Goal: Use online tool/utility: Use online tool/utility

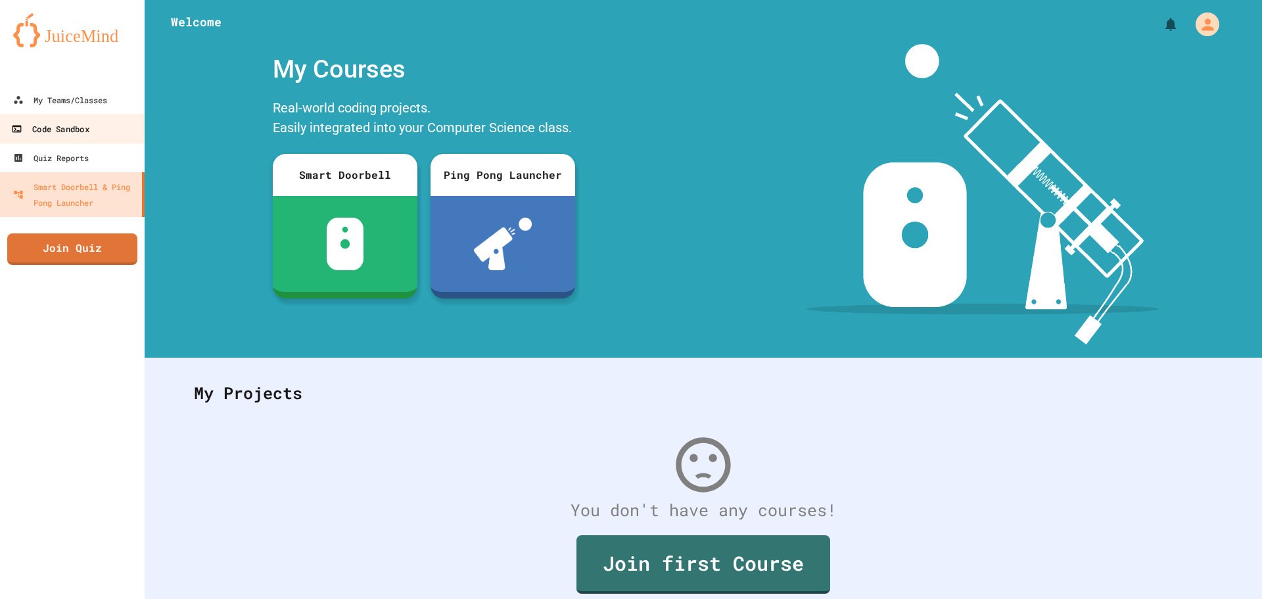
click at [57, 128] on div "Code Sandbox" at bounding box center [50, 129] width 78 height 16
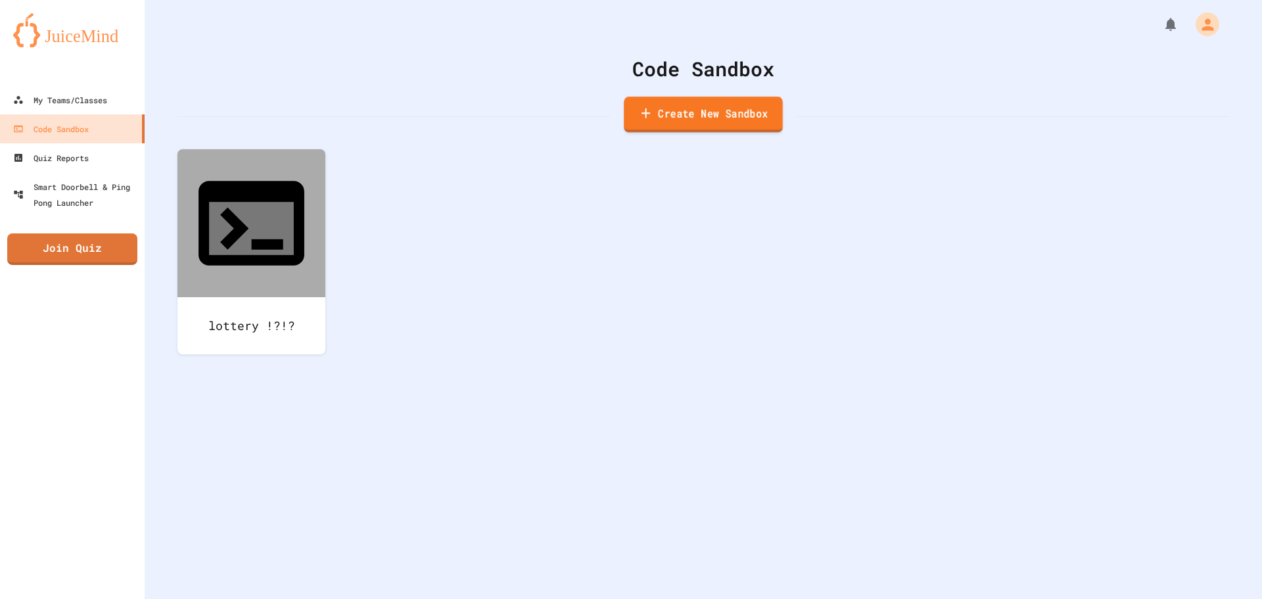
click at [683, 118] on link "Create New Sandbox" at bounding box center [703, 115] width 159 height 36
drag, startPoint x: 568, startPoint y: 153, endPoint x: 94, endPoint y: 197, distance: 476.0
type input "*********"
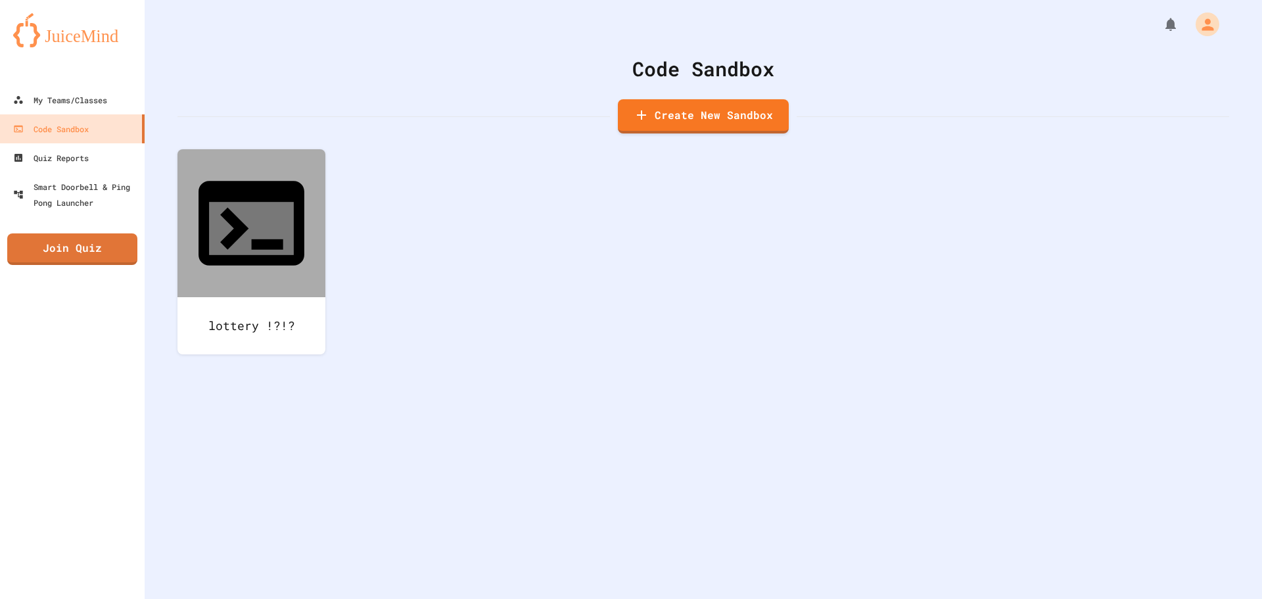
type input "***"
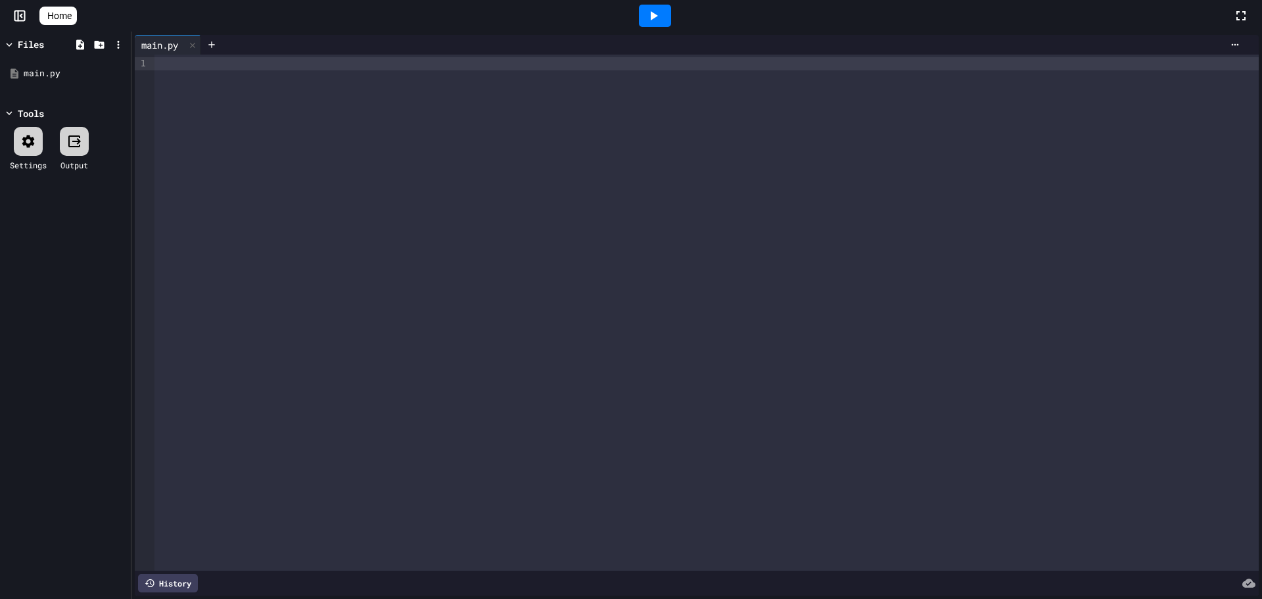
click at [444, 250] on div at bounding box center [706, 313] width 1104 height 516
click at [21, 11] on rect at bounding box center [20, 16] width 10 height 10
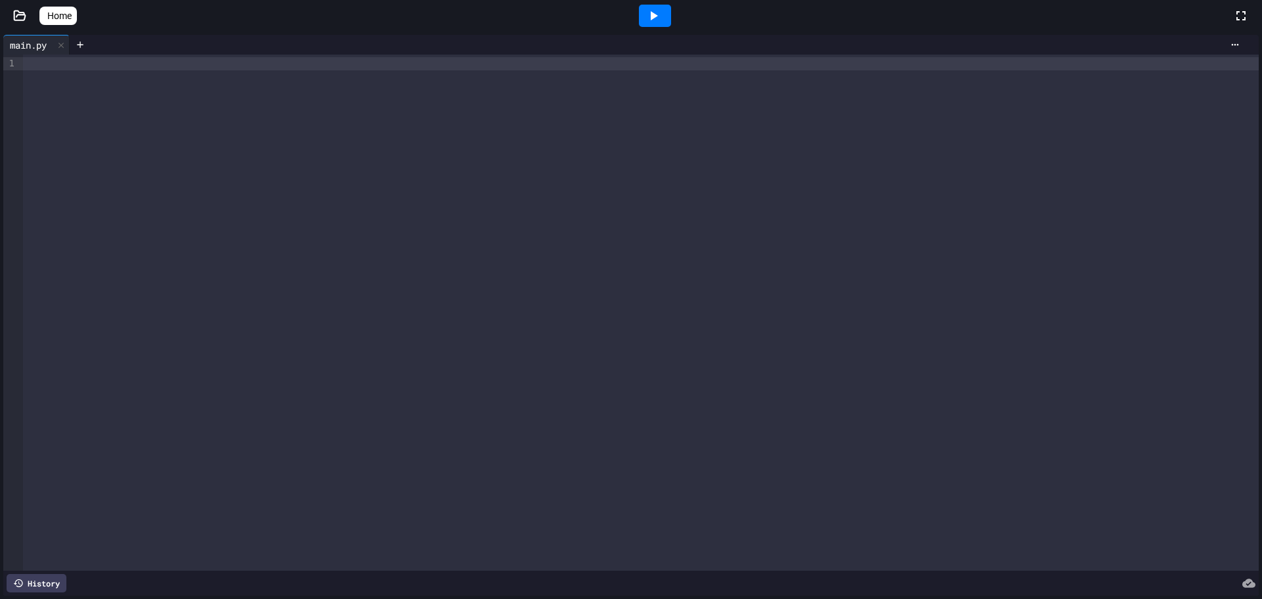
click at [23, 14] on icon at bounding box center [19, 15] width 13 height 13
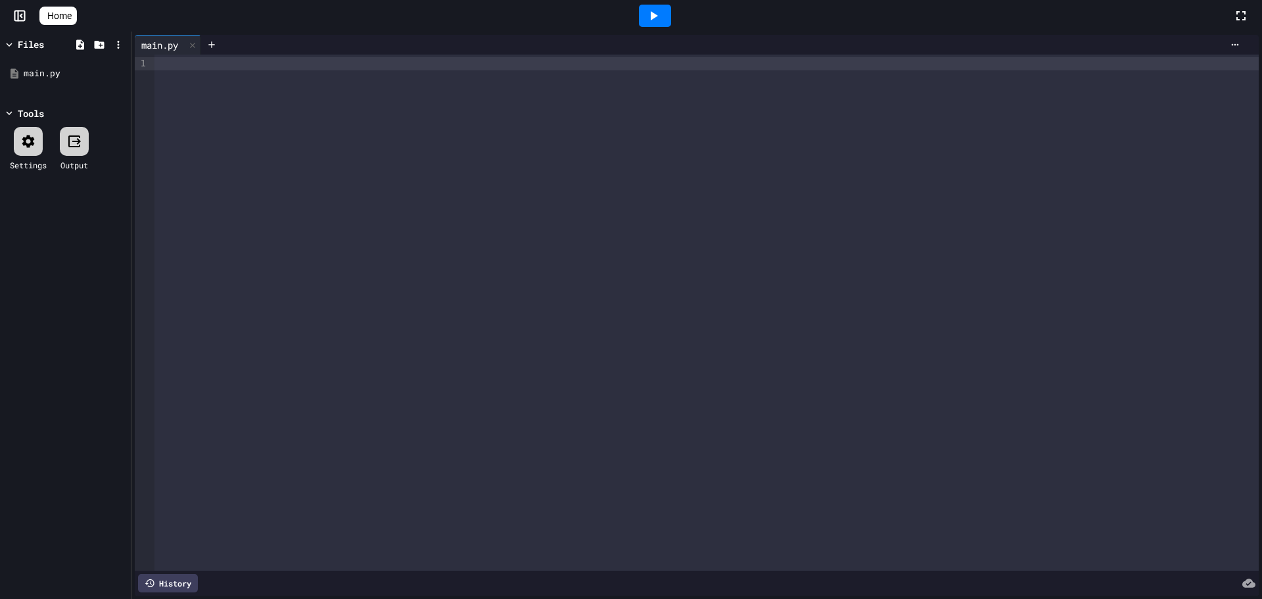
click at [72, 19] on span "Home" at bounding box center [59, 15] width 24 height 13
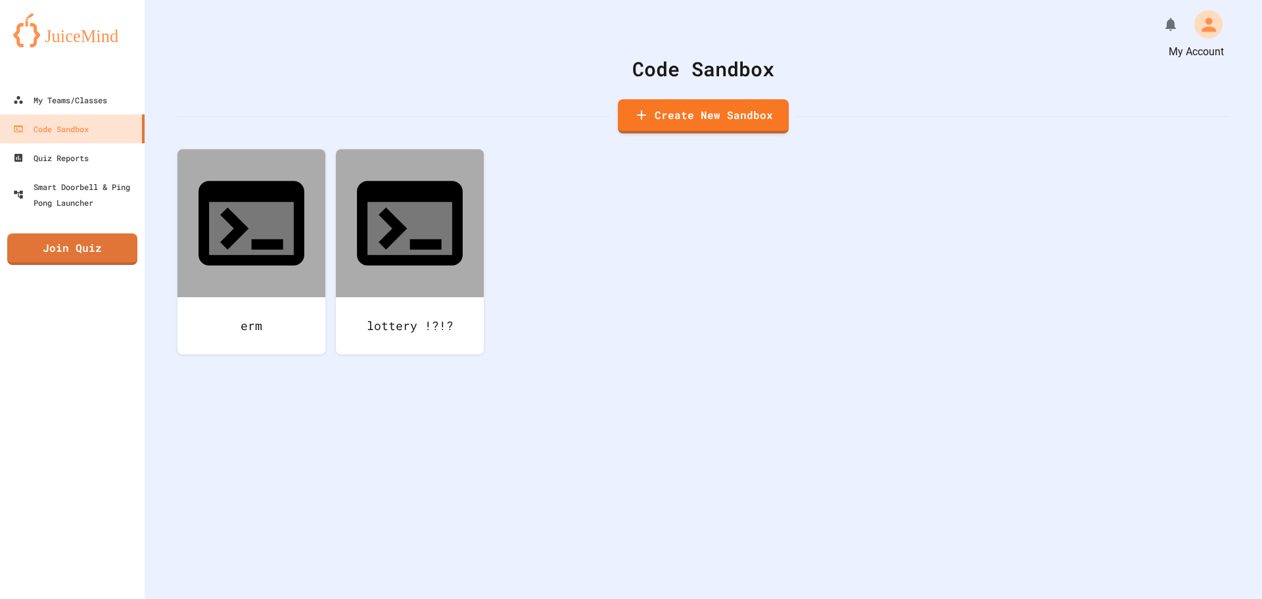
click at [1202, 30] on icon "My Account" at bounding box center [1209, 24] width 14 height 14
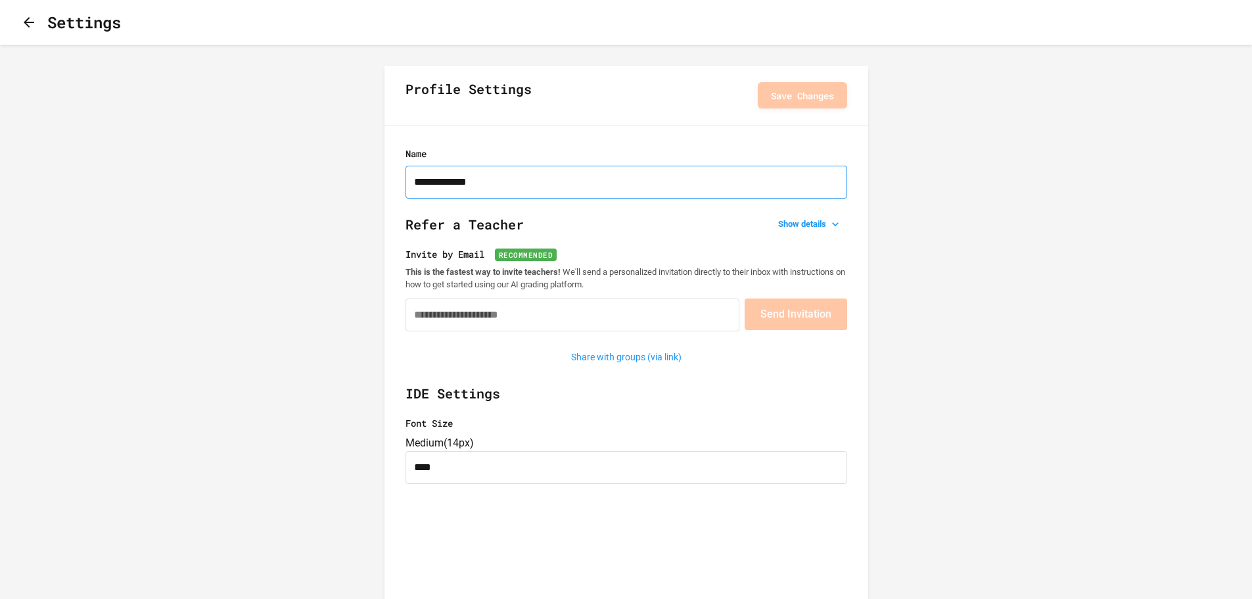
drag, startPoint x: 547, startPoint y: 195, endPoint x: 271, endPoint y: 193, distance: 276.1
type input "**********"
click at [761, 91] on button "Save Changes" at bounding box center [802, 95] width 89 height 26
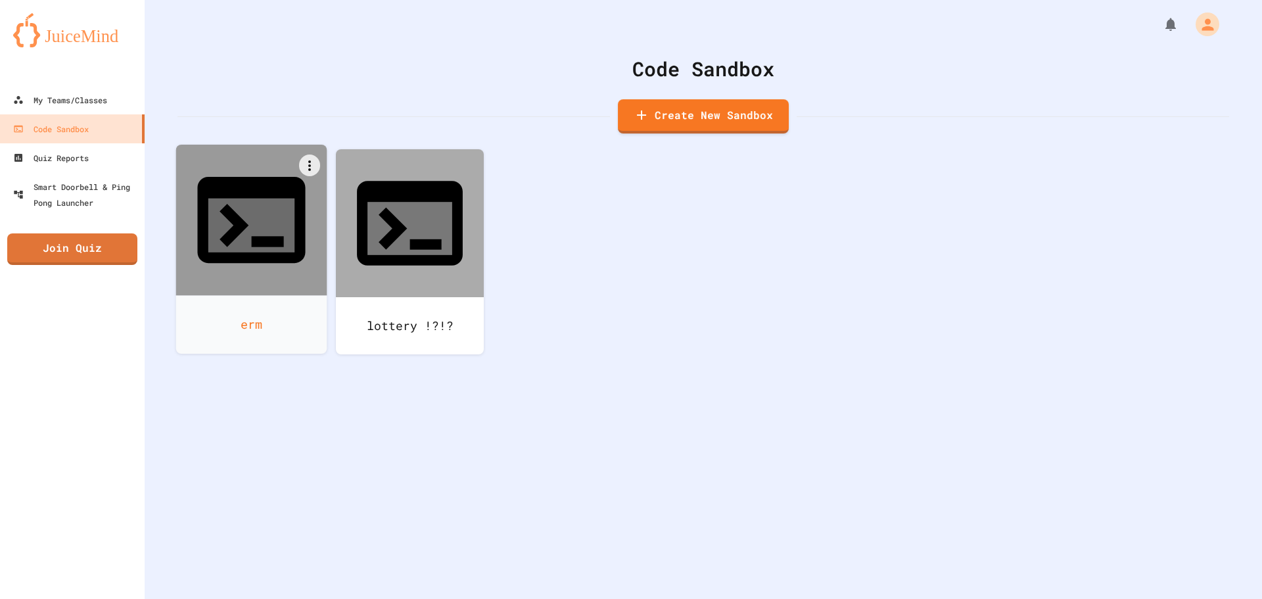
click at [264, 295] on div "erm" at bounding box center [251, 324] width 151 height 59
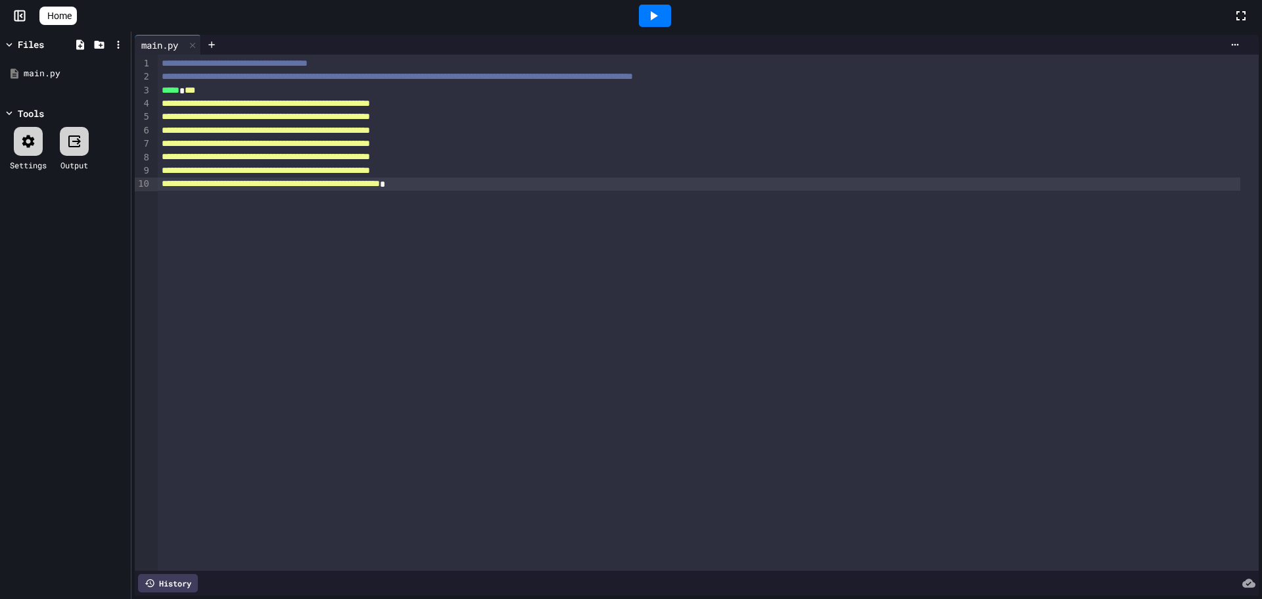
click at [659, 21] on icon at bounding box center [654, 16] width 16 height 16
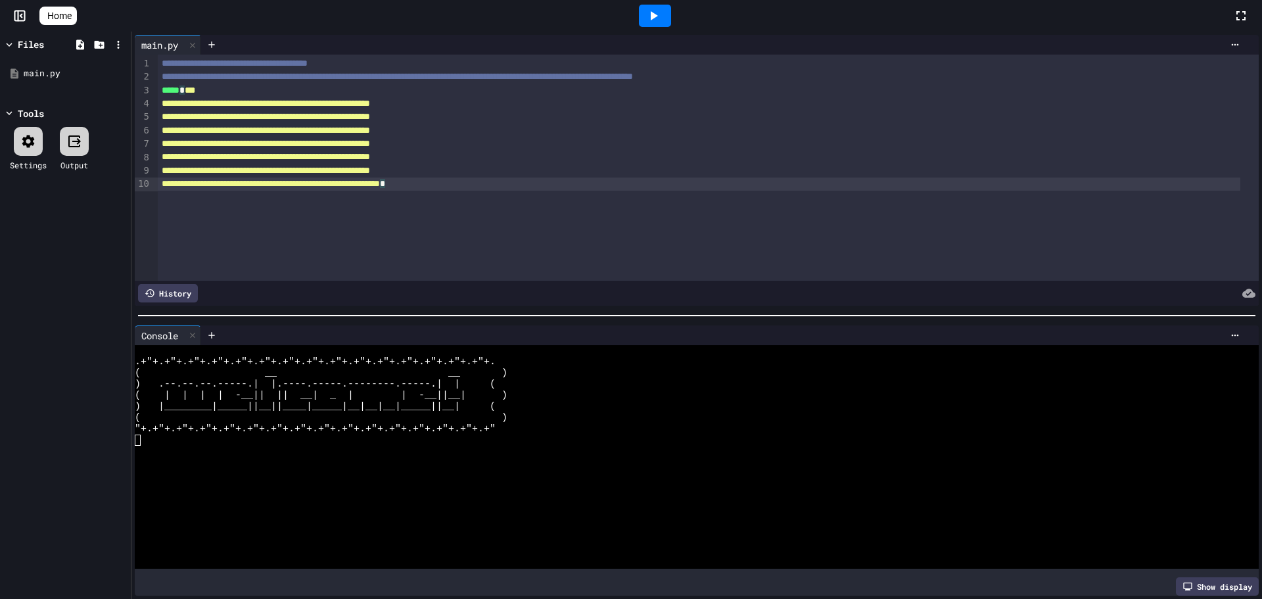
click at [571, 183] on div "**********" at bounding box center [699, 183] width 1083 height 13
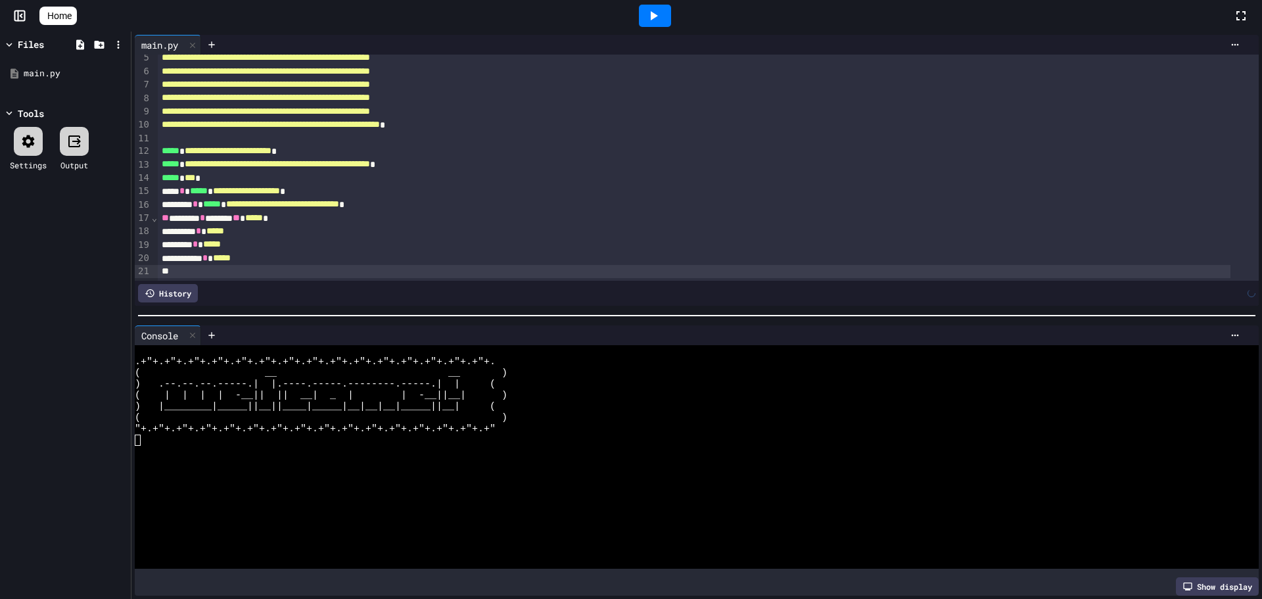
scroll to position [74, 0]
click at [218, 252] on div "********* * *****" at bounding box center [694, 258] width 1073 height 13
click at [275, 252] on div "**********" at bounding box center [694, 258] width 1073 height 13
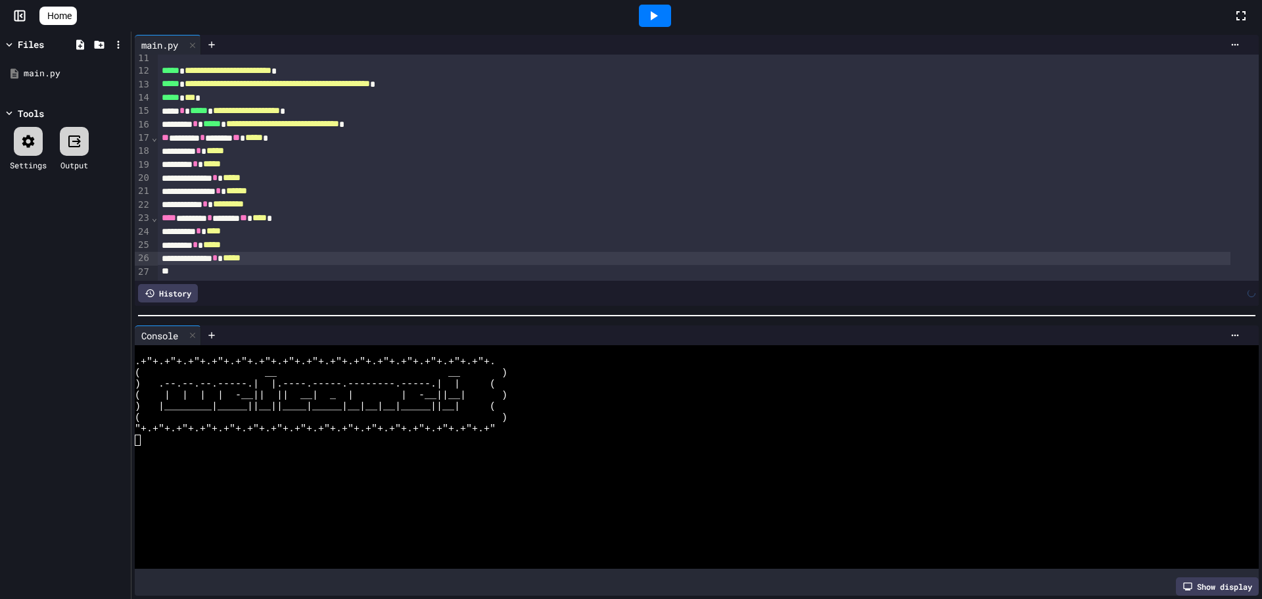
scroll to position [154, 0]
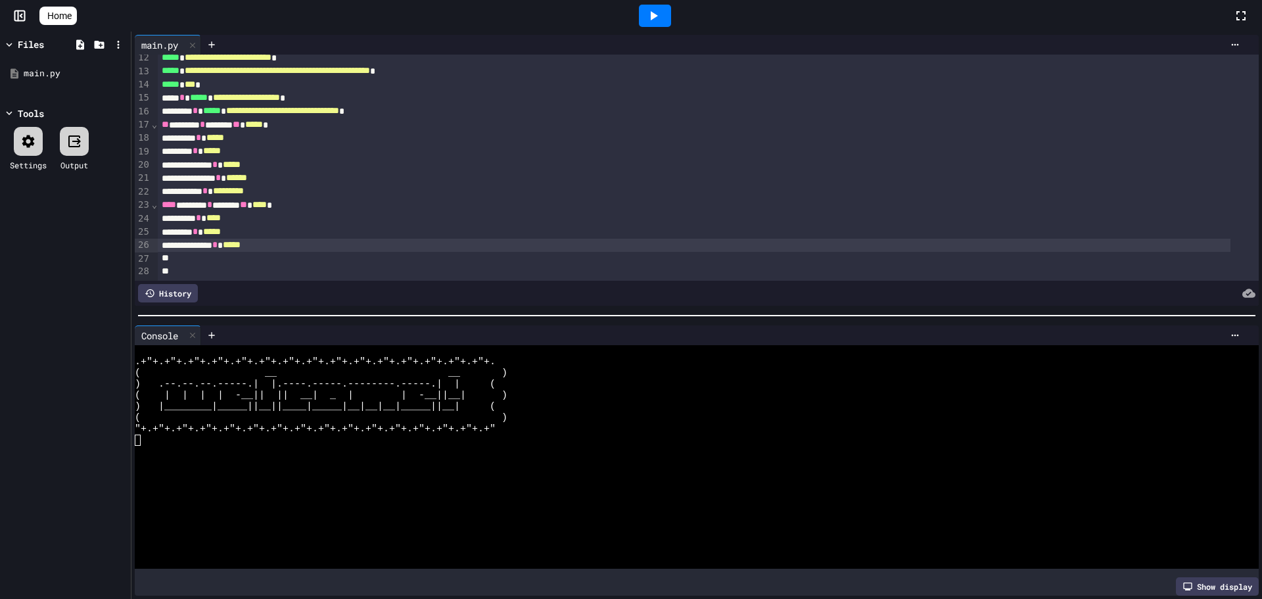
click at [241, 242] on span "*****" at bounding box center [232, 244] width 18 height 9
click at [296, 253] on div at bounding box center [694, 258] width 1073 height 13
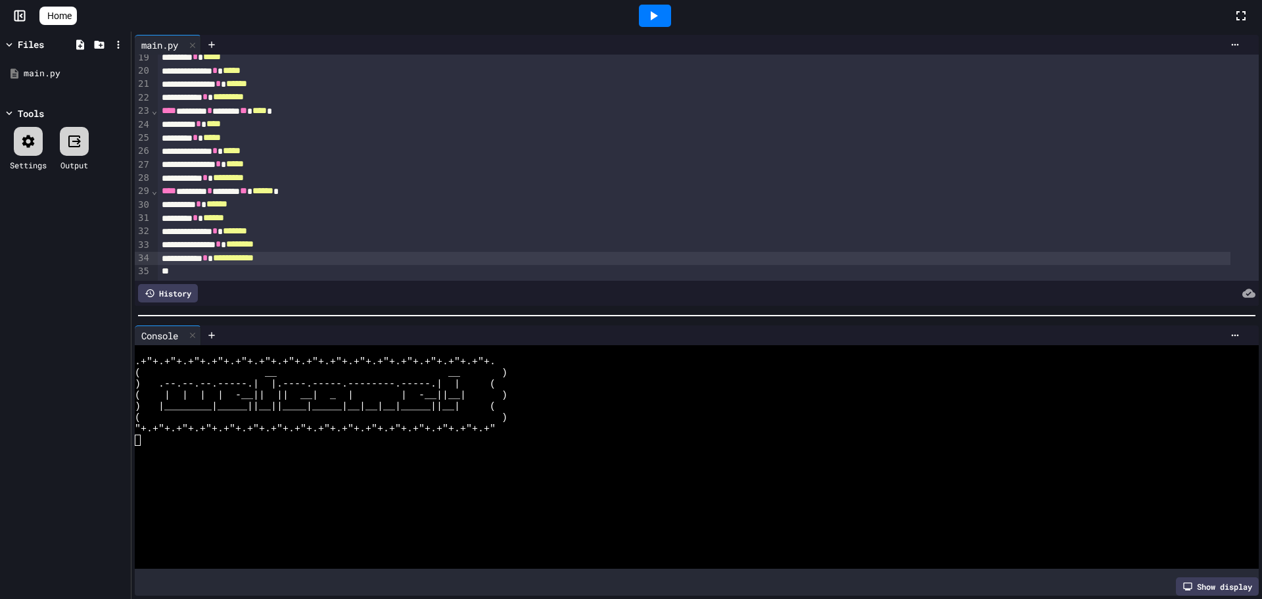
scroll to position [182, 0]
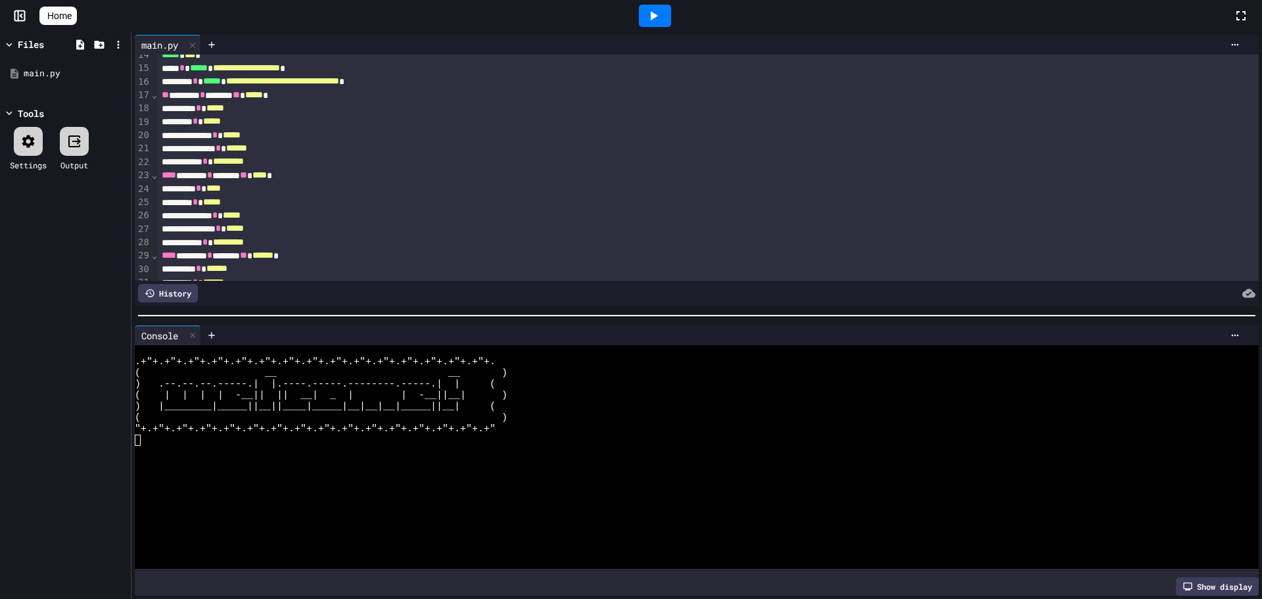
click at [151, 99] on span "⌄" at bounding box center [154, 94] width 7 height 11
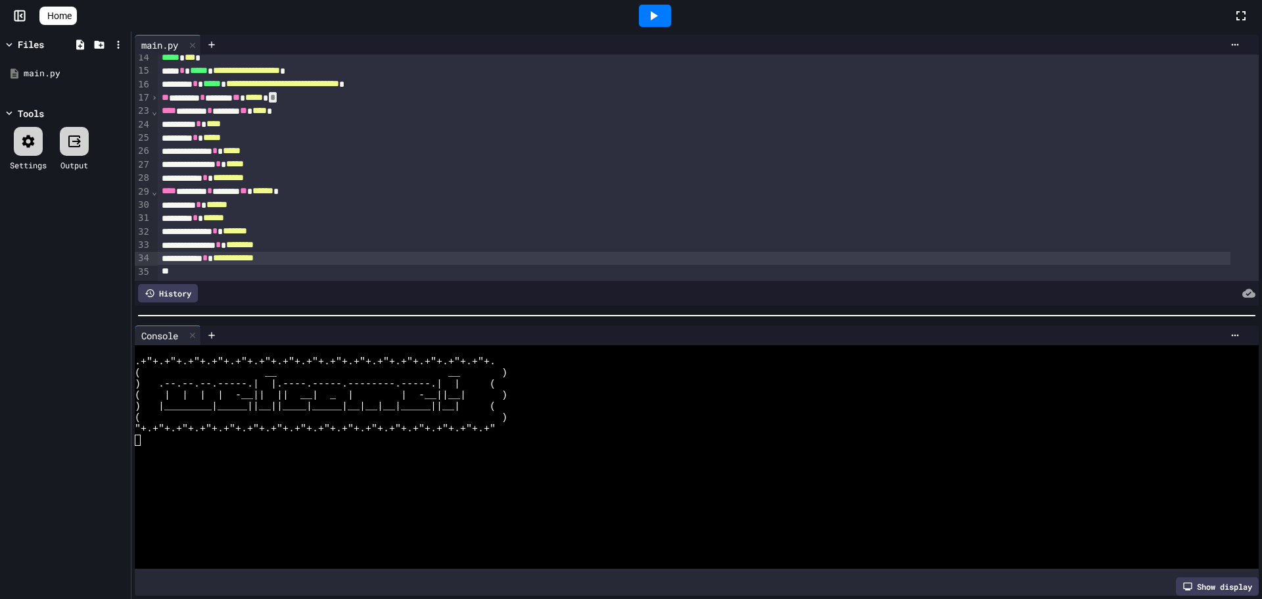
click at [151, 113] on span "⌄" at bounding box center [154, 111] width 7 height 11
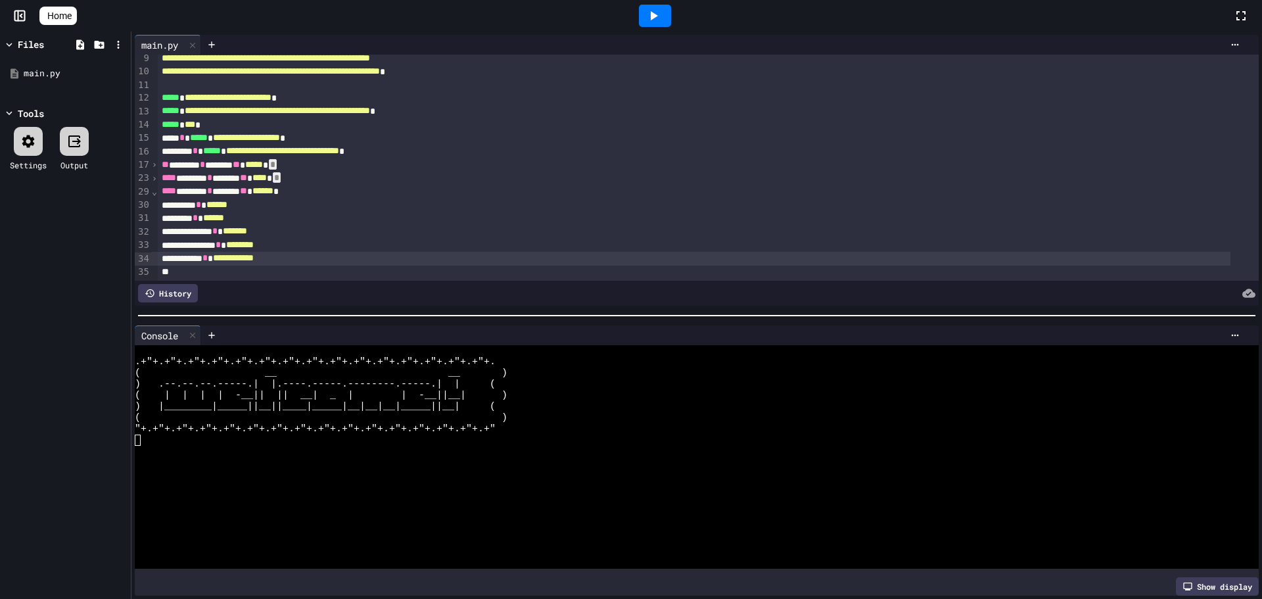
scroll to position [128, 0]
click at [154, 185] on div "› › › ⌄" at bounding box center [154, 111] width 7 height 339
click at [153, 185] on div "⌄" at bounding box center [154, 191] width 7 height 13
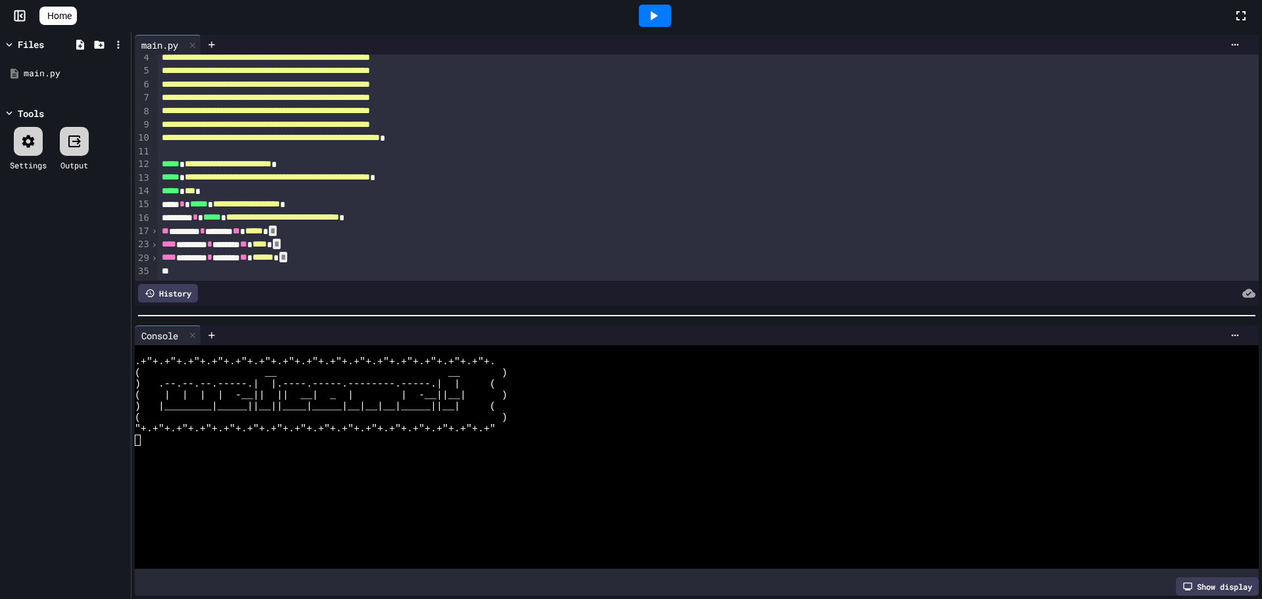
scroll to position [61, 0]
drag, startPoint x: 673, startPoint y: 18, endPoint x: 705, endPoint y: 4, distance: 34.4
click at [678, 13] on div at bounding box center [654, 15] width 45 height 35
click at [658, 14] on icon at bounding box center [654, 15] width 7 height 9
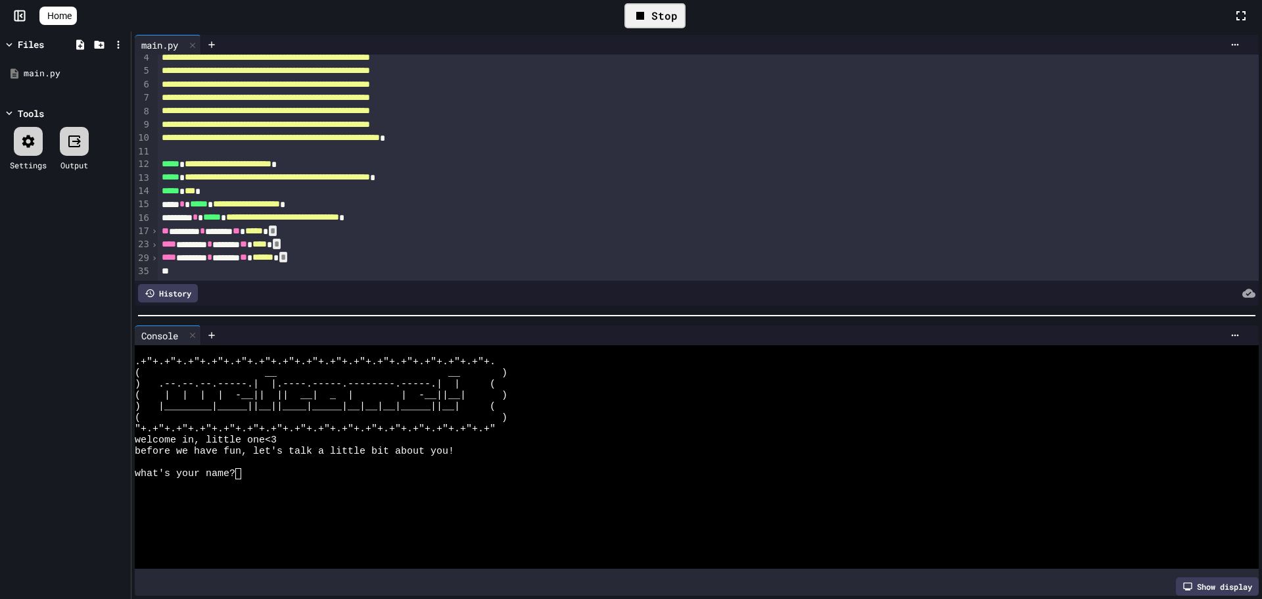
click at [755, 446] on div "before we have fun, let's talk a little bit about you!" at bounding box center [685, 451] width 1100 height 11
click at [351, 145] on div at bounding box center [708, 151] width 1101 height 13
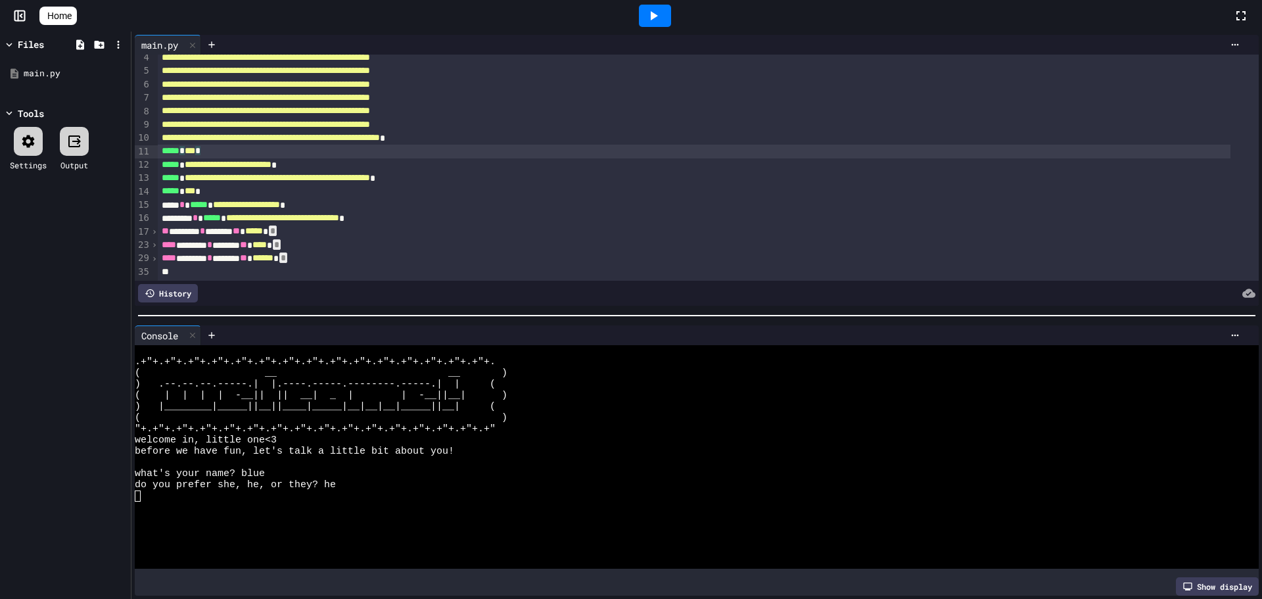
click at [649, 11] on div at bounding box center [655, 16] width 32 height 22
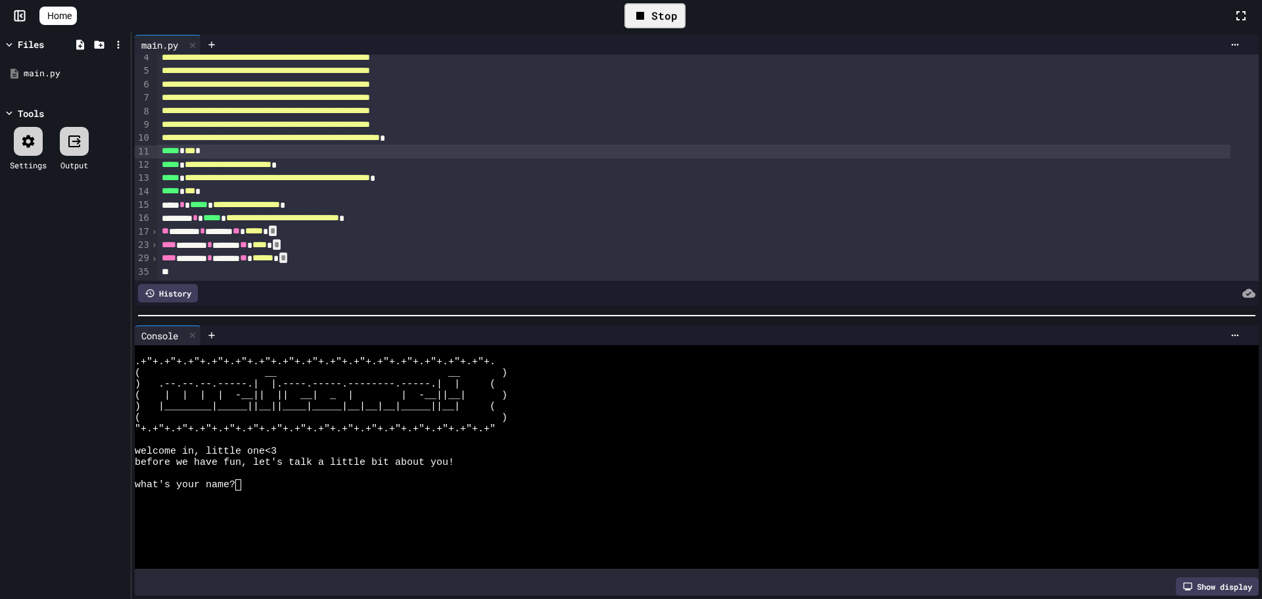
click at [675, 9] on div "Stop" at bounding box center [655, 15] width 61 height 25
drag, startPoint x: 71, startPoint y: 143, endPoint x: 45, endPoint y: 143, distance: 25.6
click at [55, 143] on div "Settings Output" at bounding box center [65, 148] width 124 height 57
click at [66, 146] on div at bounding box center [74, 141] width 29 height 29
click at [34, 147] on icon at bounding box center [28, 141] width 16 height 16
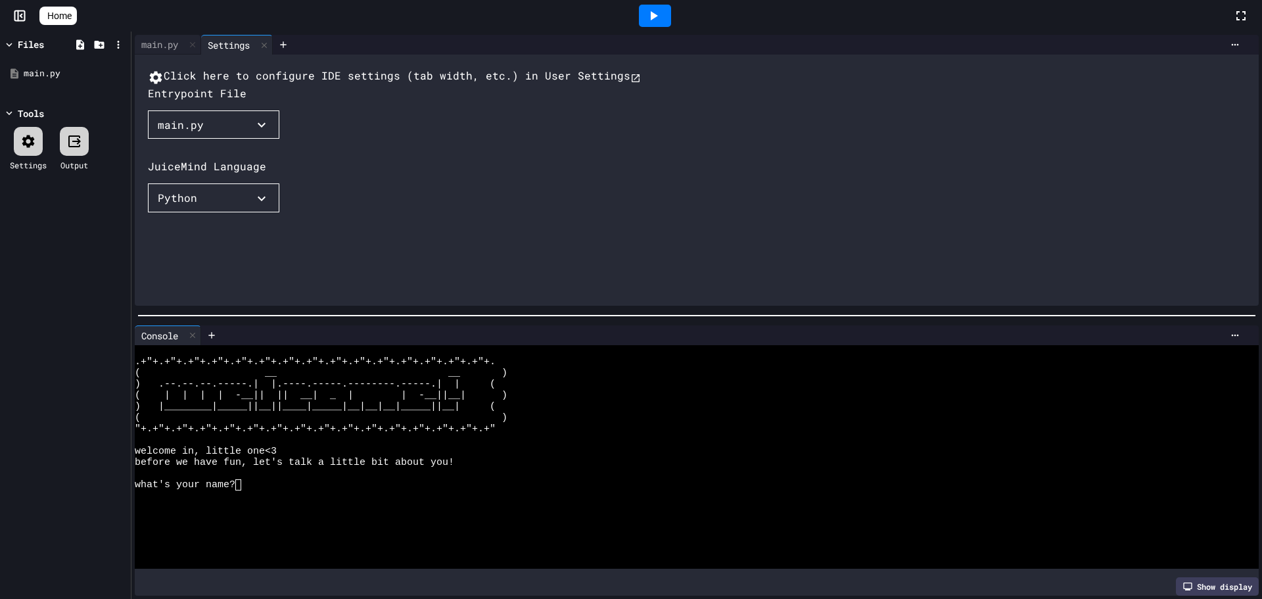
click at [199, 212] on button "Python" at bounding box center [213, 197] width 131 height 29
click at [148, 214] on div at bounding box center [236, 214] width 177 height 0
click at [174, 49] on div "main.py" at bounding box center [160, 44] width 50 height 14
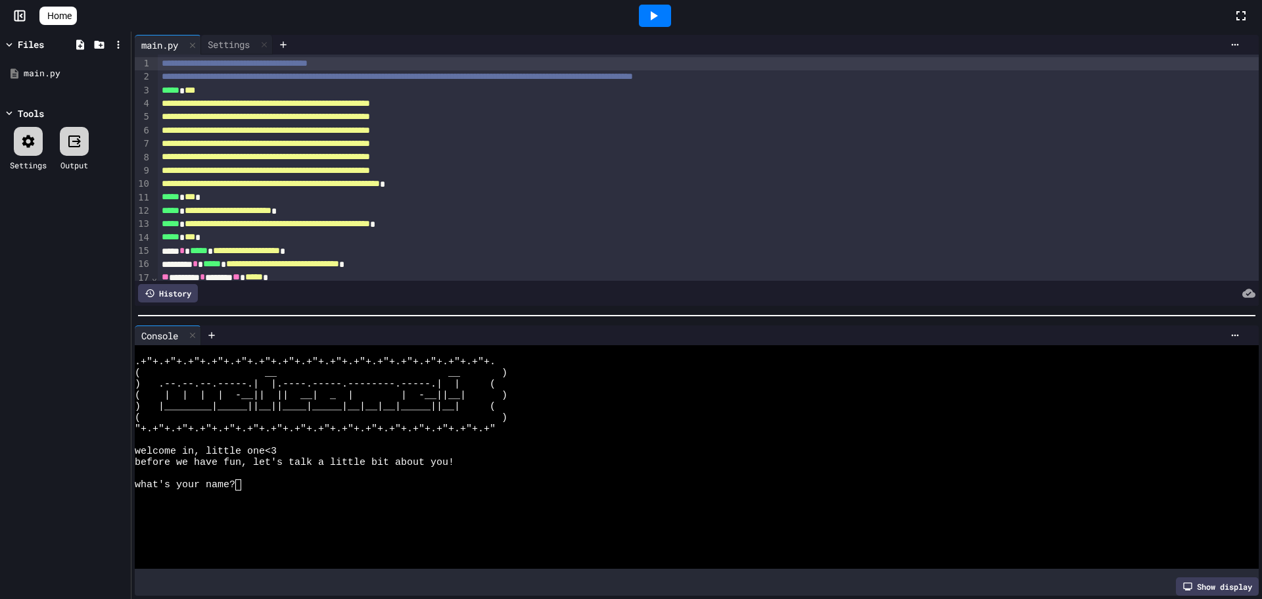
click at [21, 139] on icon at bounding box center [28, 141] width 16 height 16
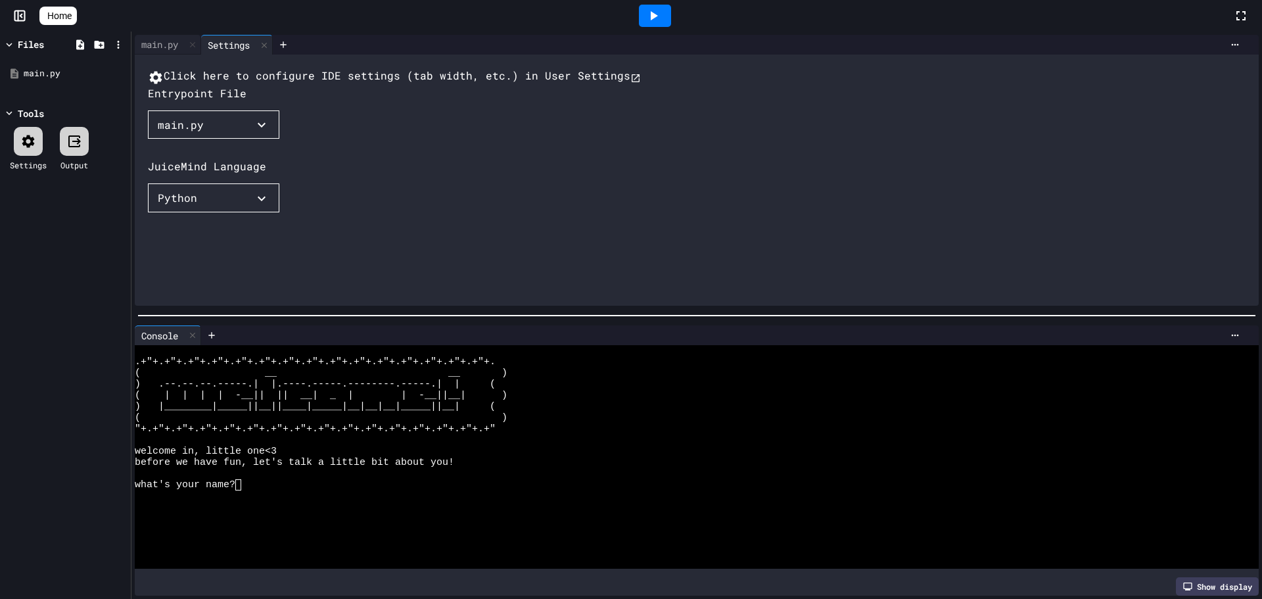
click at [53, 20] on icon at bounding box center [52, 23] width 13 height 11
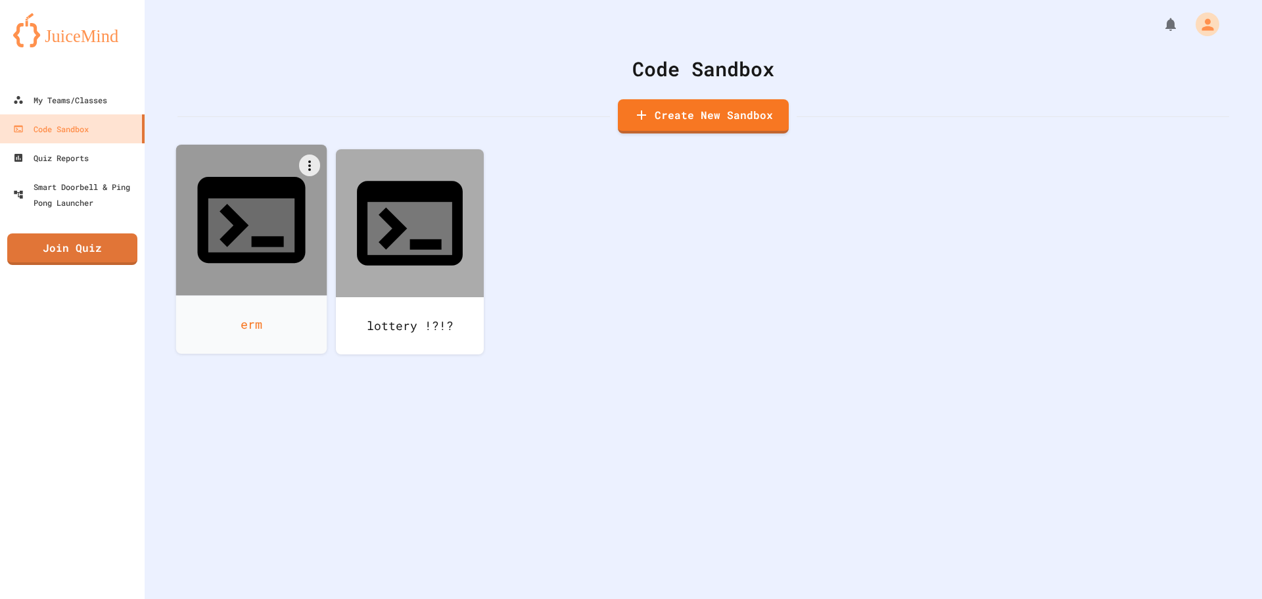
click at [238, 295] on div "erm" at bounding box center [251, 324] width 151 height 59
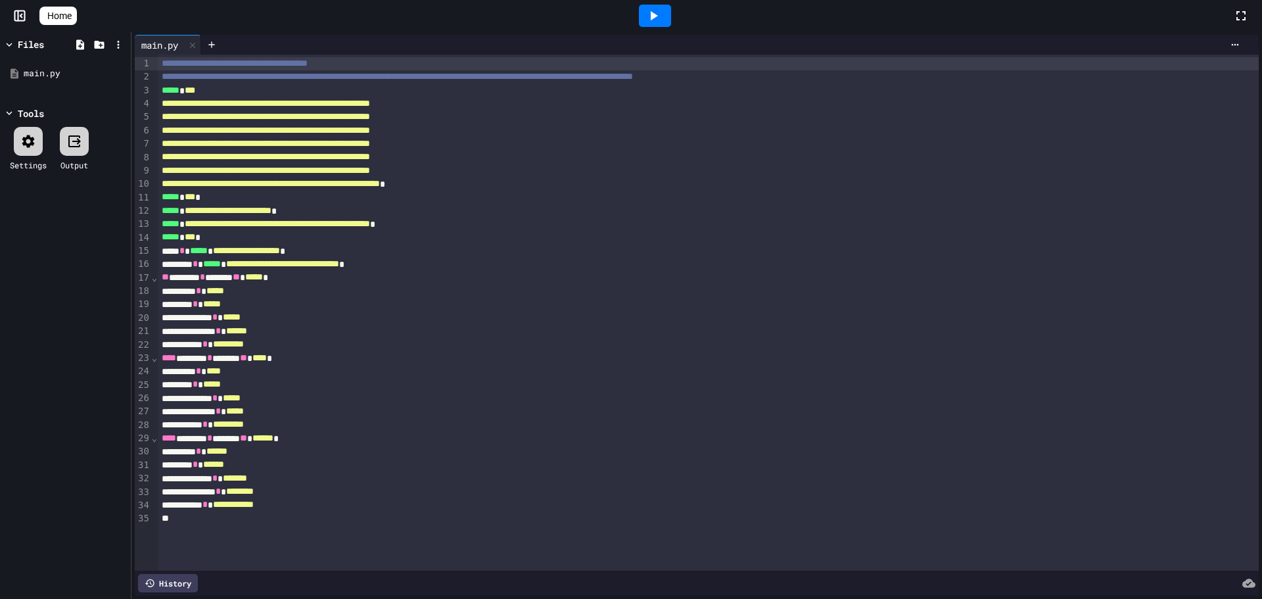
click at [52, 18] on icon at bounding box center [52, 23] width 13 height 11
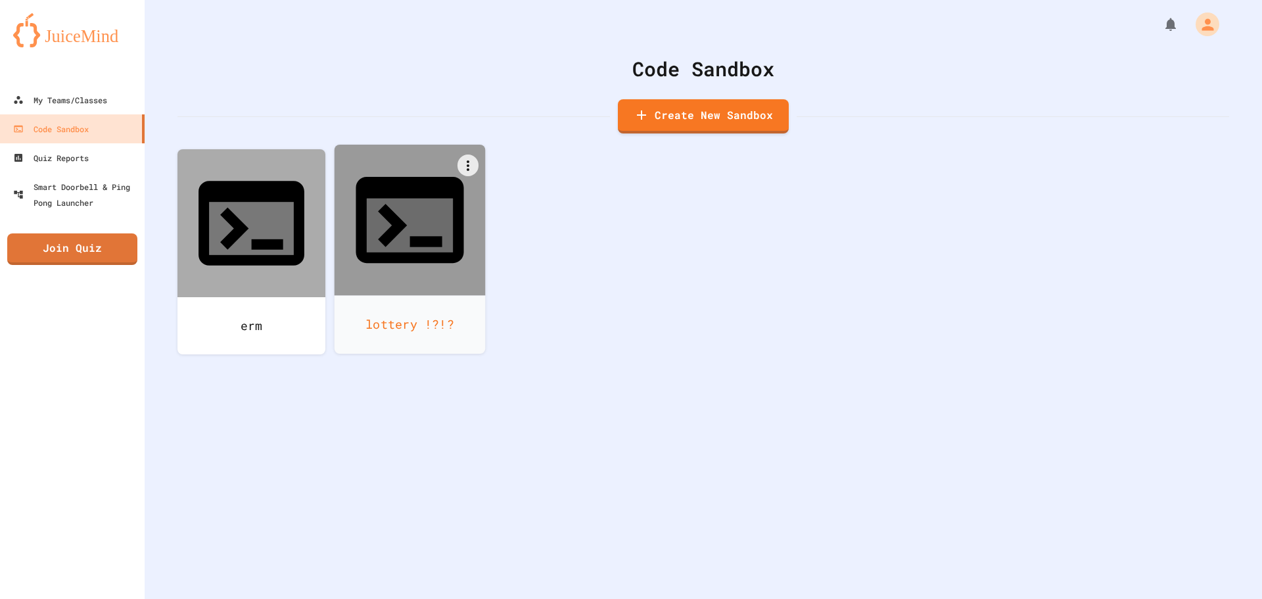
click at [389, 208] on icon at bounding box center [410, 220] width 130 height 130
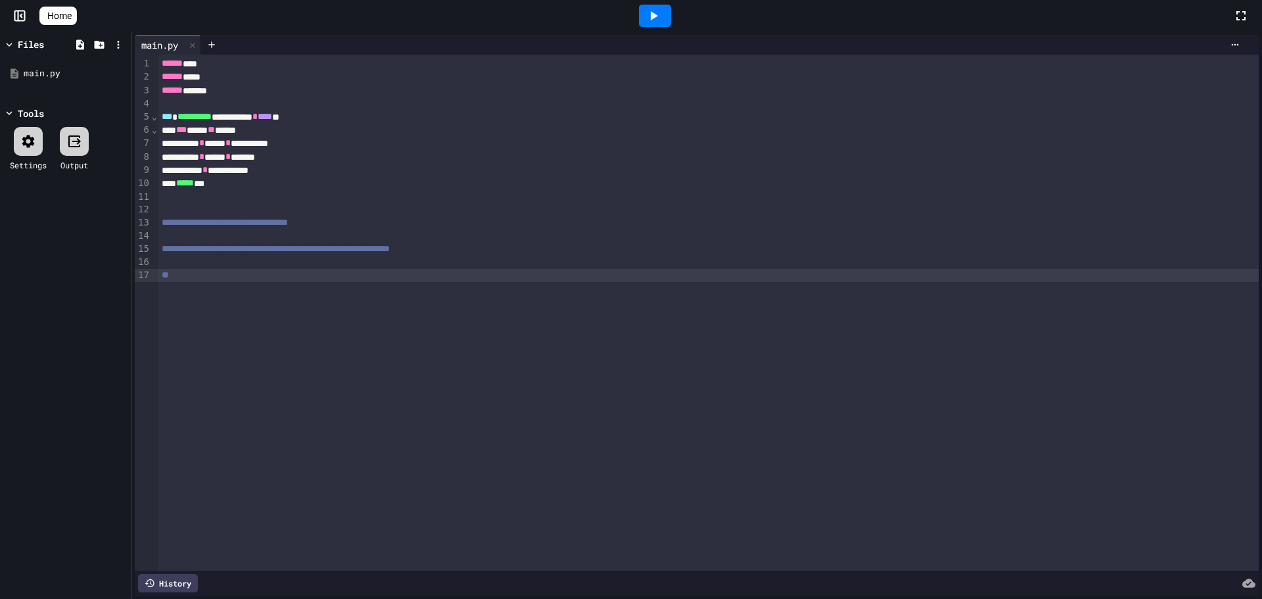
click at [352, 278] on div "*" at bounding box center [708, 275] width 1101 height 13
